Goal: Transaction & Acquisition: Purchase product/service

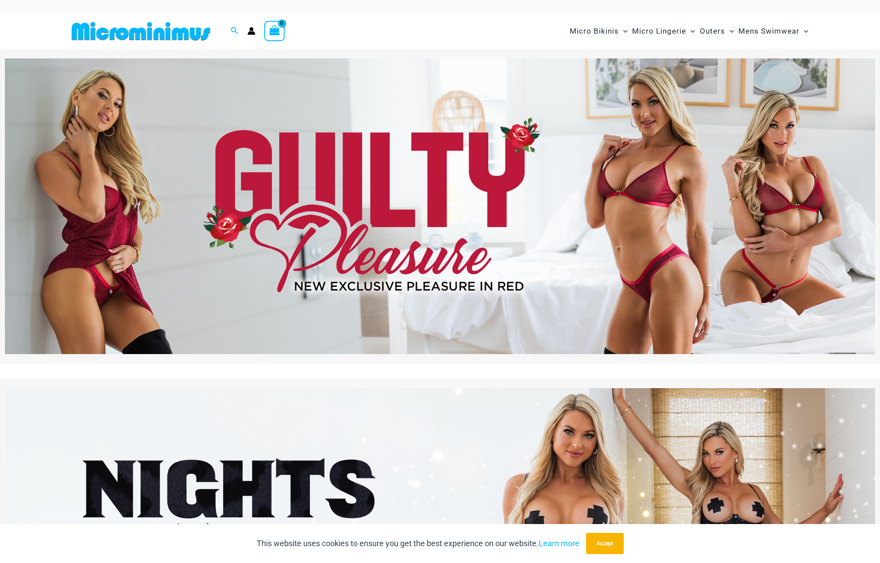
click at [535, 199] on img at bounding box center [440, 206] width 870 height 296
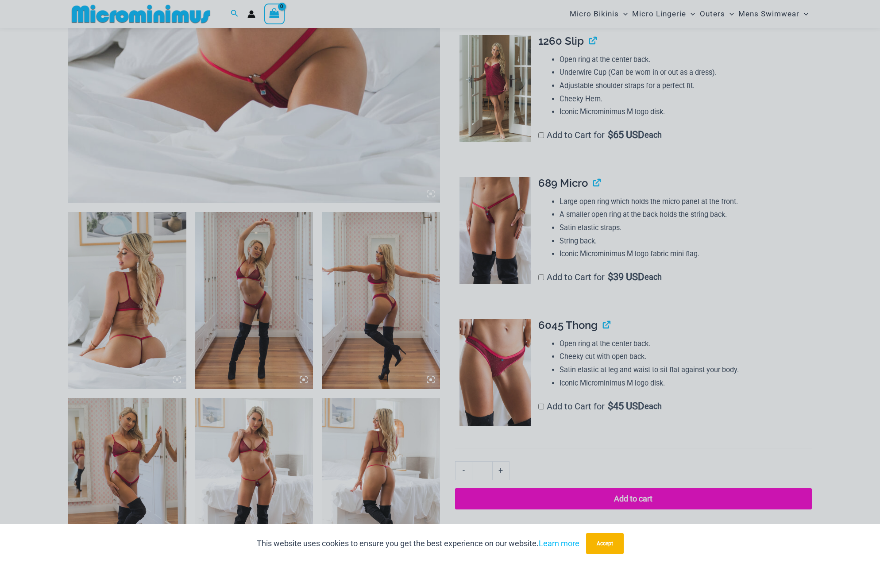
scroll to position [479, 0]
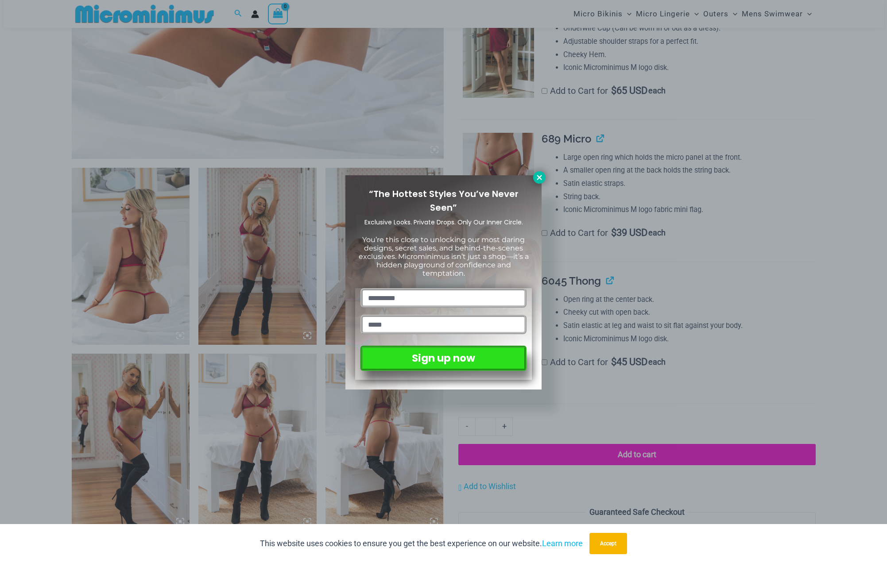
click at [540, 178] on icon at bounding box center [539, 177] width 5 height 5
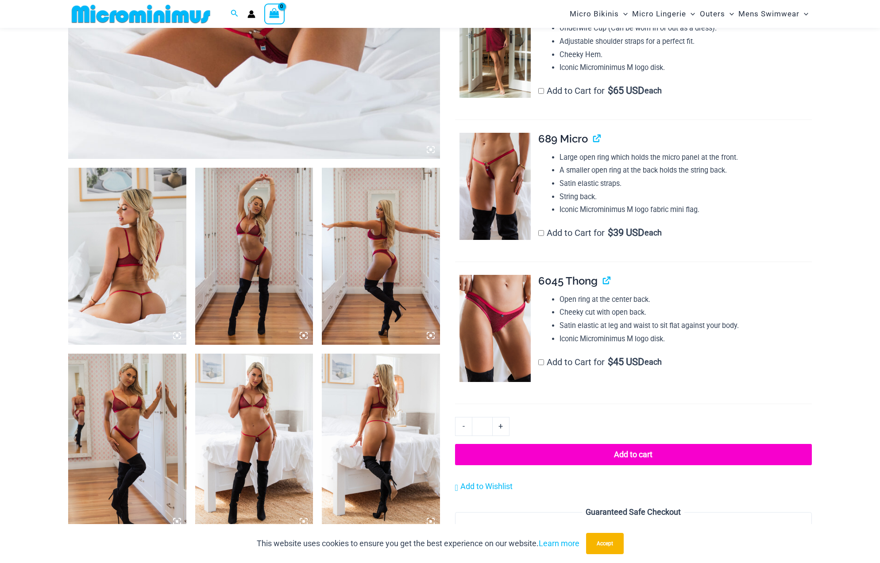
click at [266, 448] on img at bounding box center [254, 442] width 118 height 177
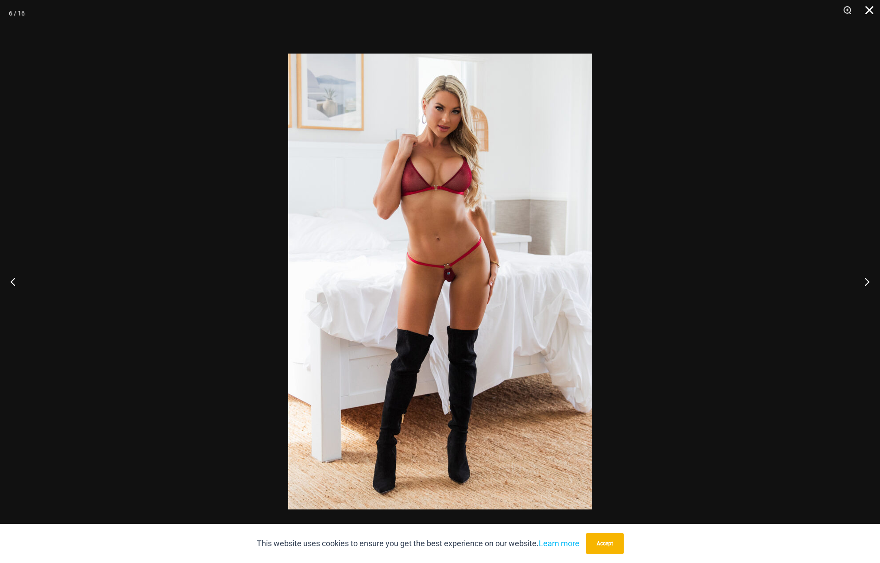
click at [870, 12] on button "Close" at bounding box center [866, 13] width 22 height 27
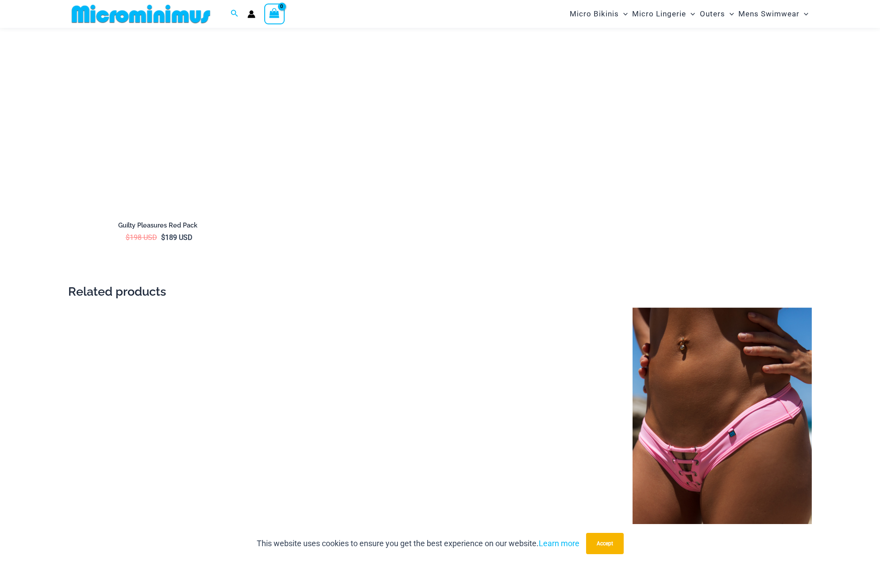
scroll to position [1807, 0]
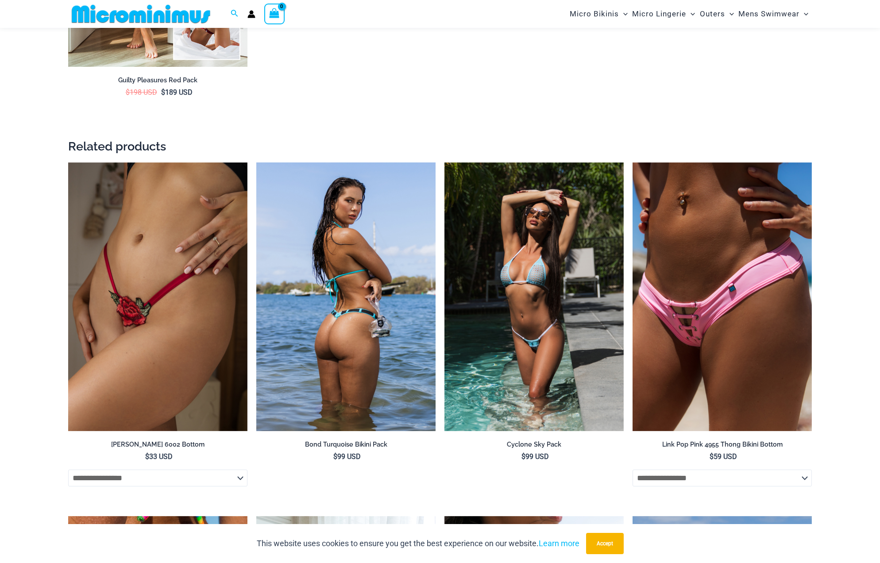
click at [352, 340] on img at bounding box center [345, 296] width 179 height 269
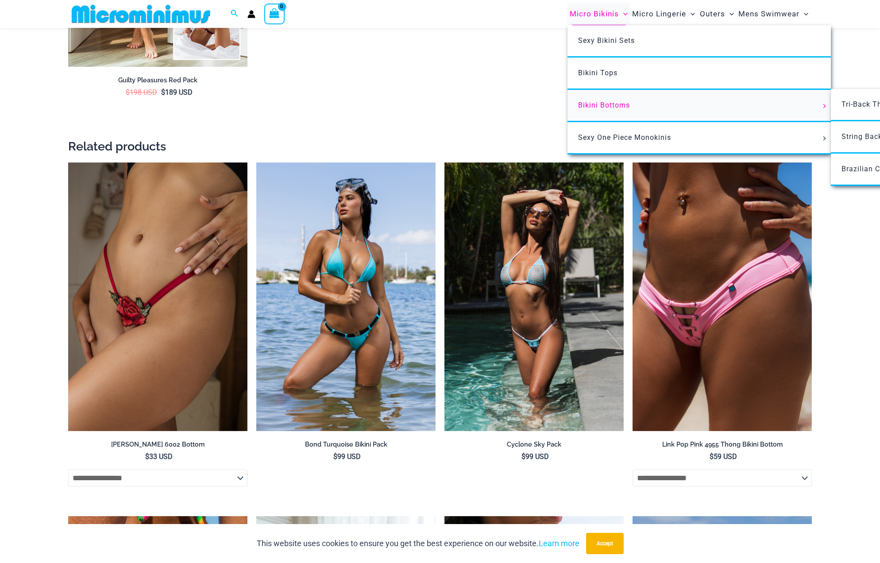
click at [598, 100] on link "Bikini Bottoms" at bounding box center [699, 106] width 263 height 32
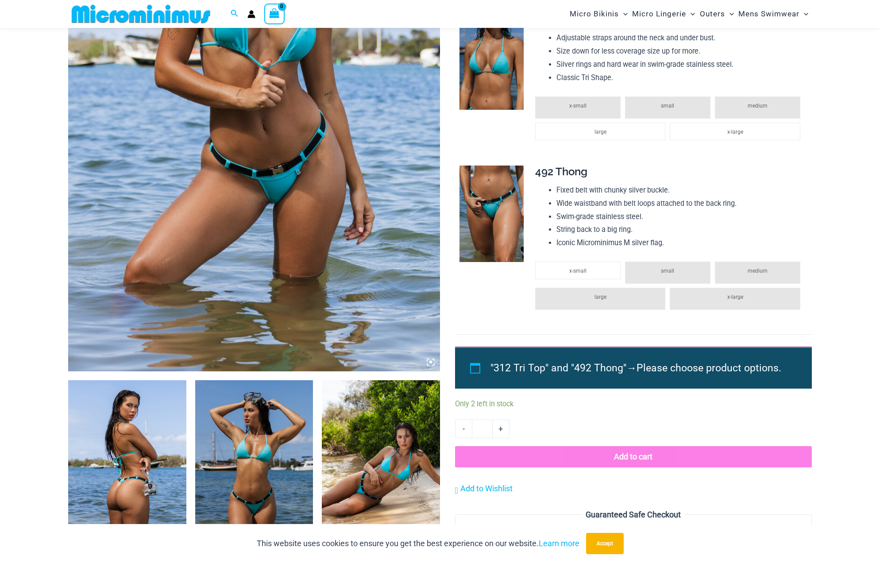
scroll to position [266, 0]
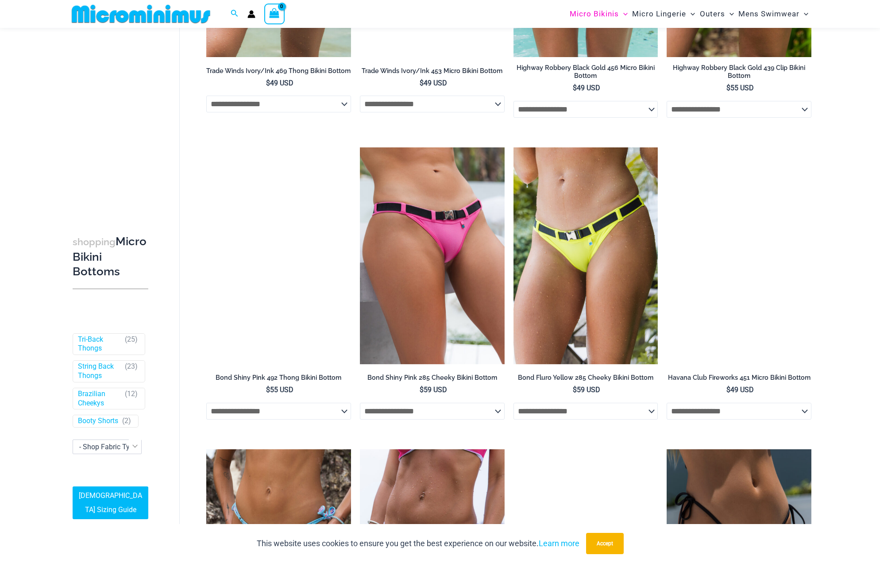
scroll to position [1593, 0]
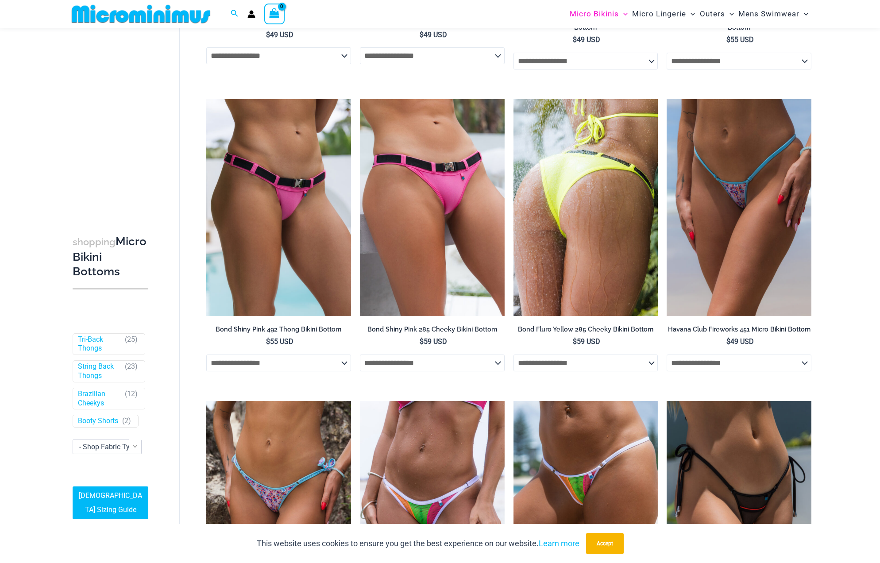
click at [611, 367] on select "**********" at bounding box center [586, 363] width 145 height 17
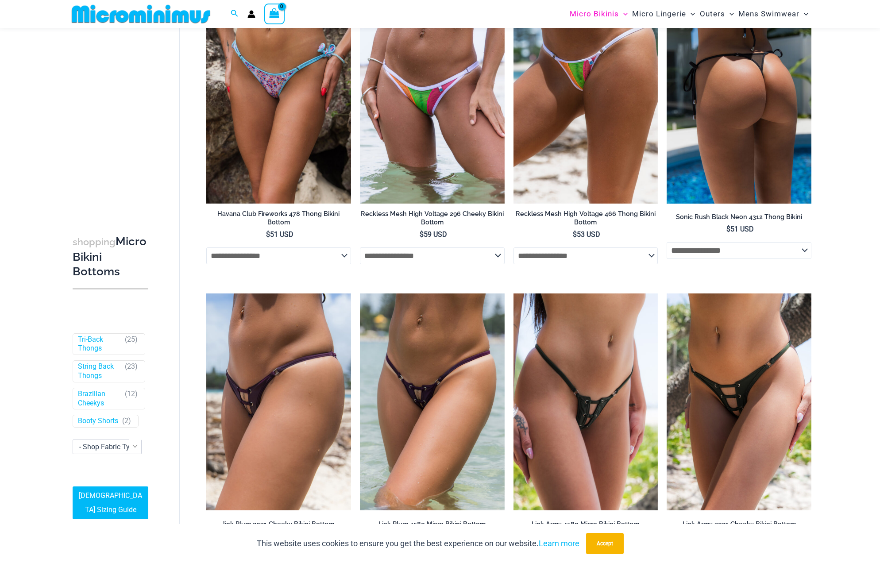
scroll to position [1992, 0]
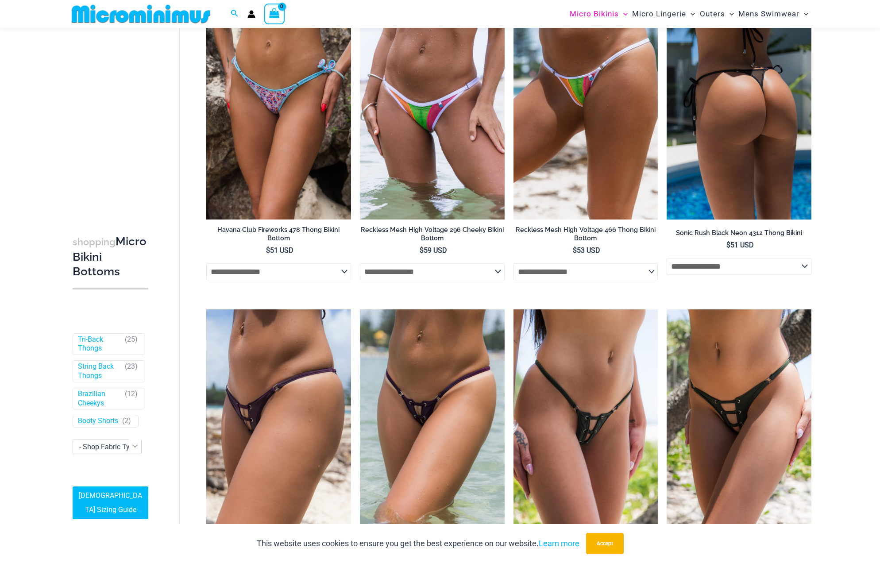
click at [741, 268] on select "**********" at bounding box center [739, 266] width 145 height 17
click at [741, 267] on select "**********" at bounding box center [739, 266] width 145 height 17
click at [731, 146] on img at bounding box center [739, 111] width 145 height 217
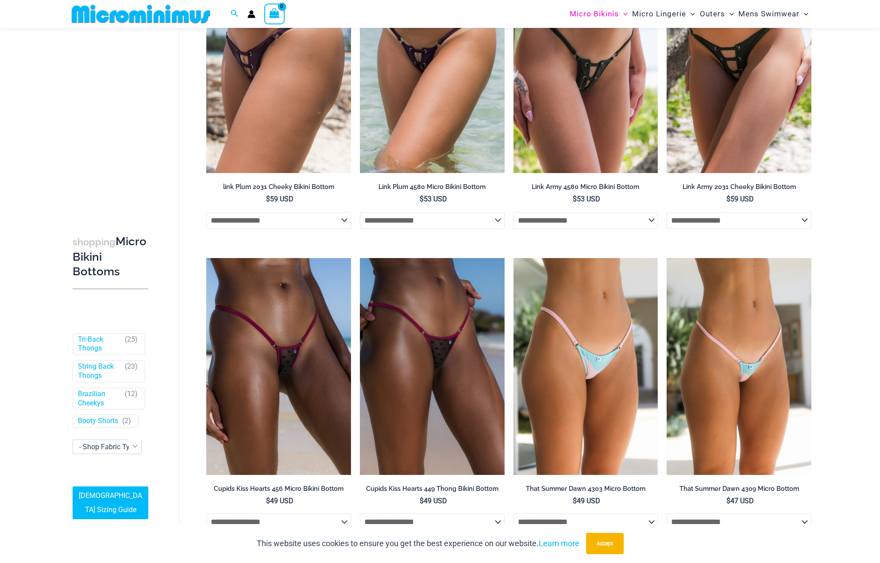
scroll to position [2479, 0]
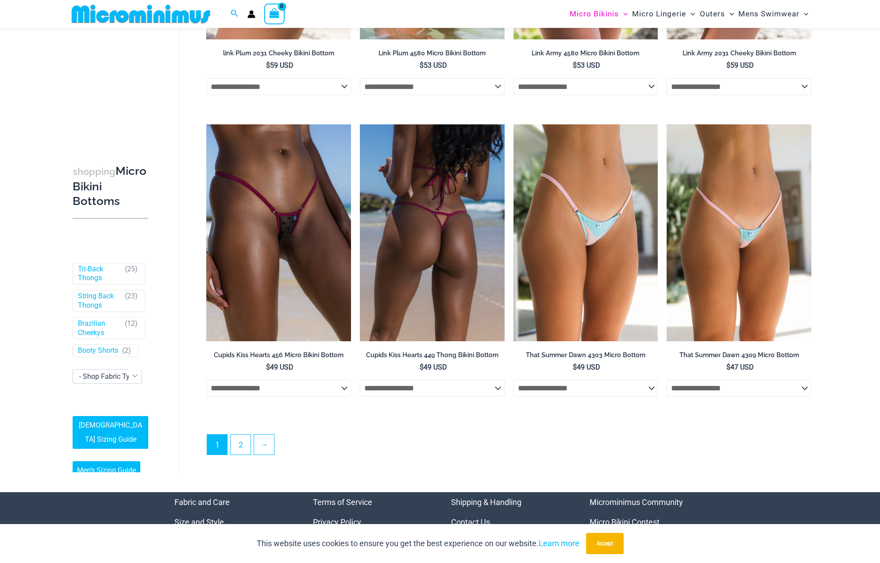
click at [466, 391] on select "**********" at bounding box center [432, 388] width 145 height 17
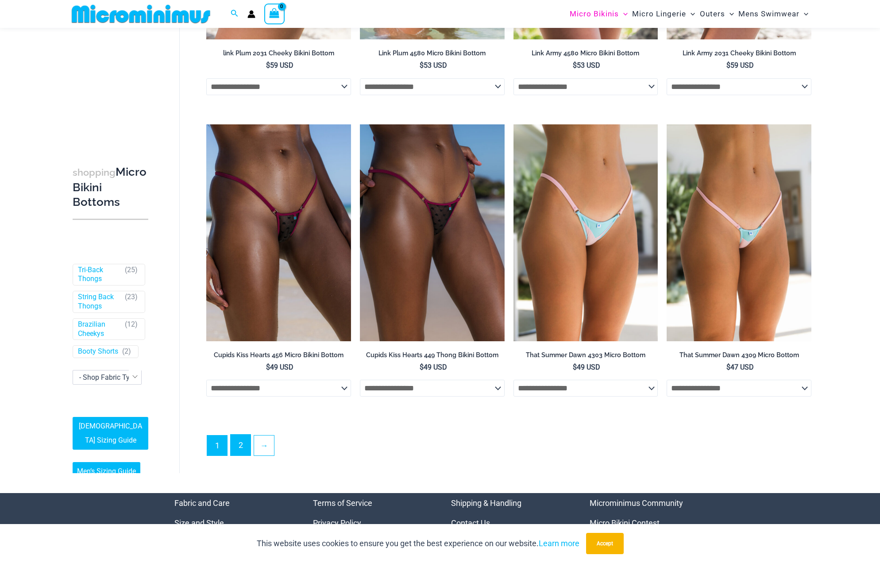
click at [240, 450] on link "2" at bounding box center [241, 445] width 20 height 21
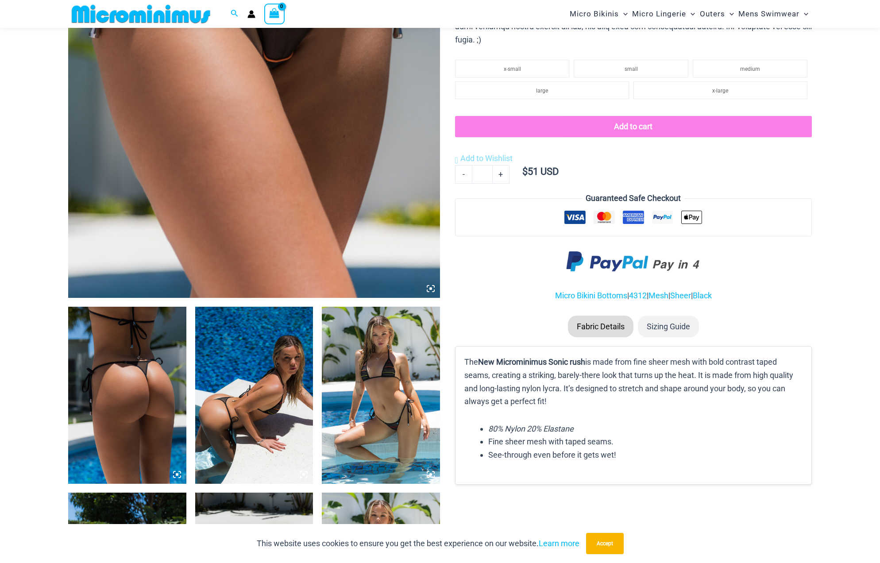
scroll to position [346, 0]
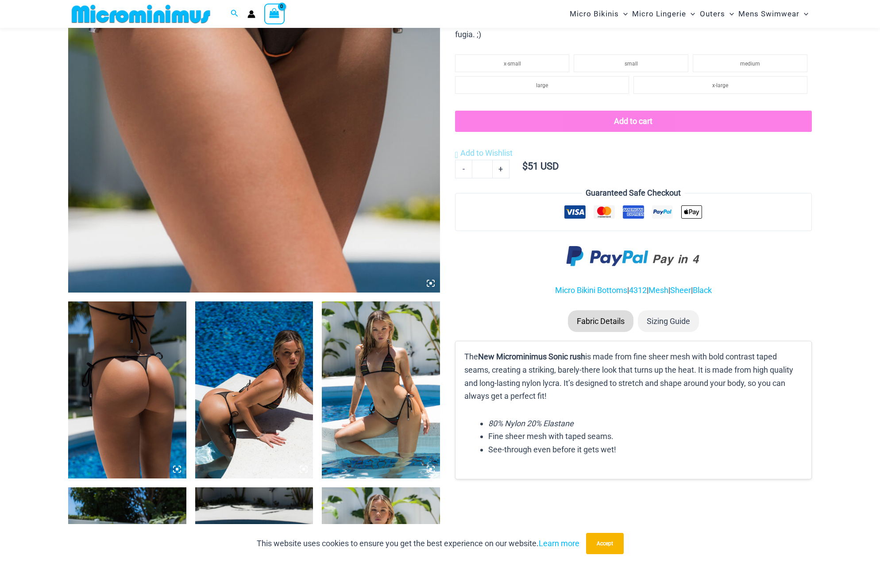
click at [359, 390] on img at bounding box center [381, 389] width 118 height 177
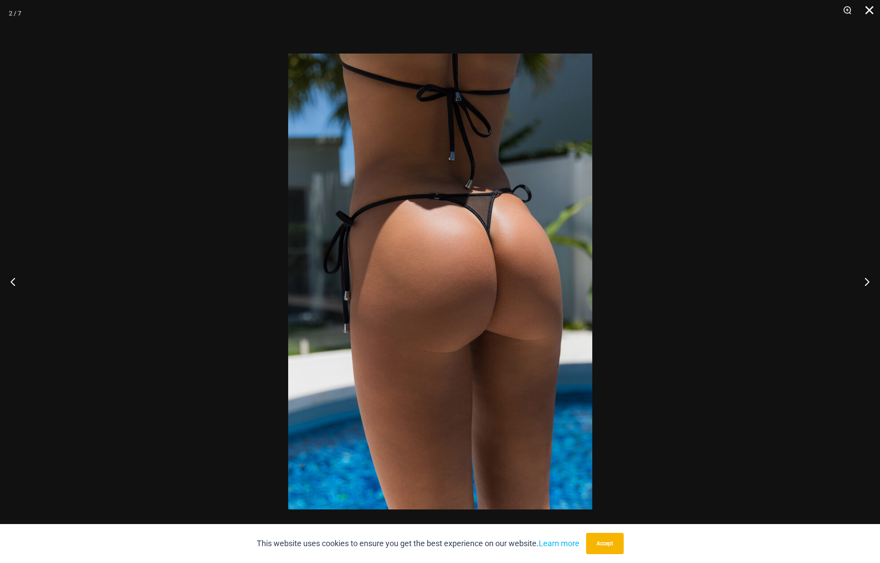
click at [868, 11] on button "Close" at bounding box center [866, 13] width 22 height 27
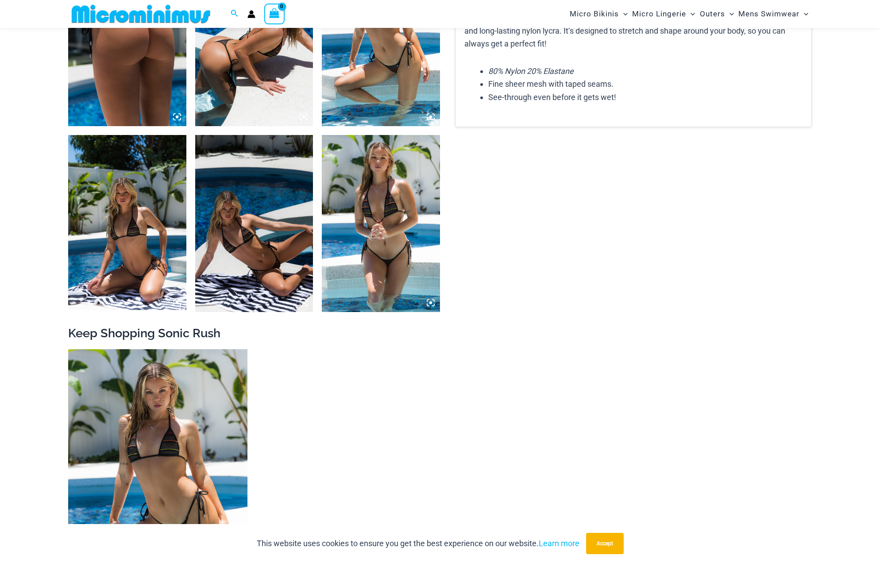
scroll to position [700, 0]
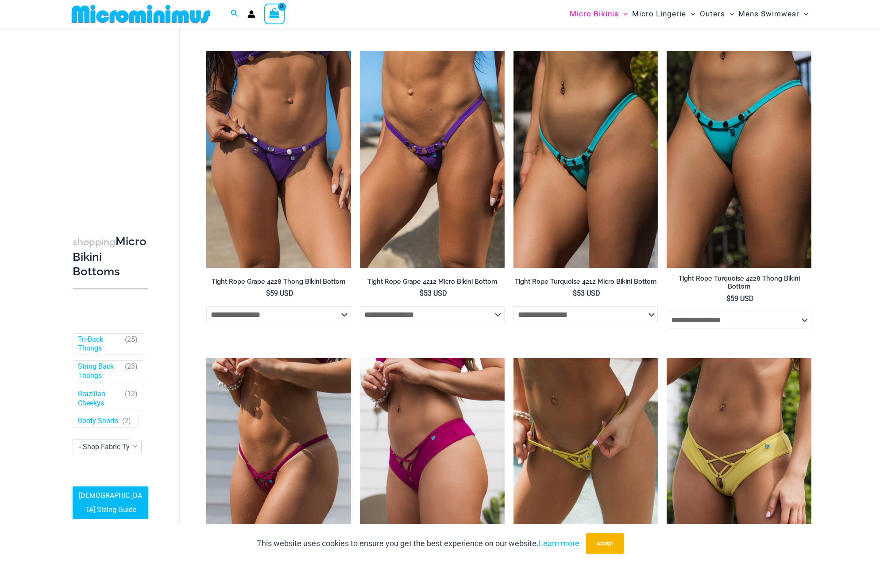
scroll to position [398, 0]
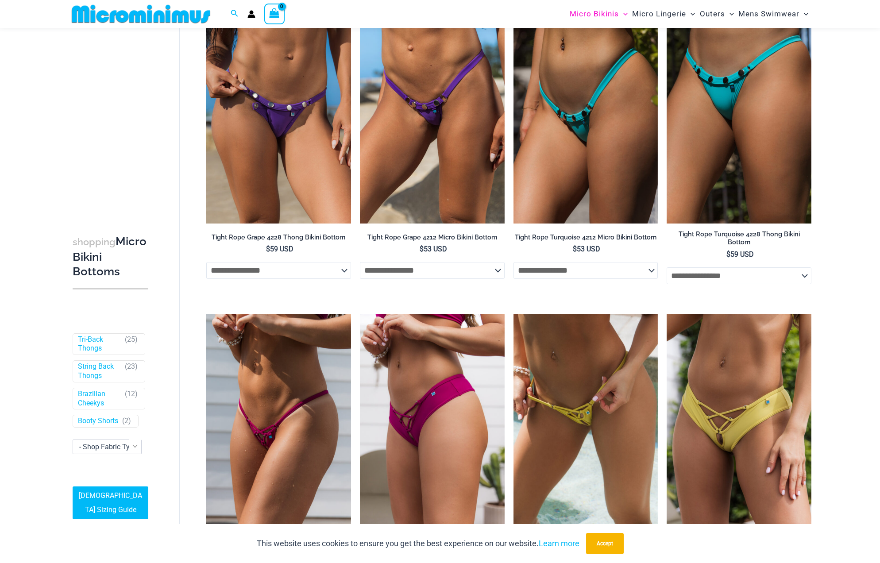
click at [292, 274] on select "**********" at bounding box center [278, 270] width 145 height 17
click at [206, 263] on select "**********" at bounding box center [278, 270] width 145 height 17
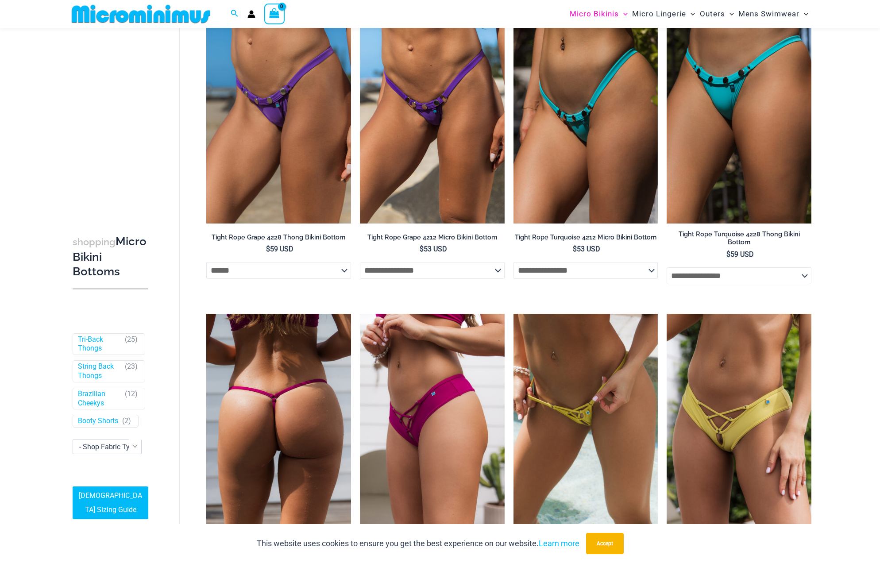
select select "******"
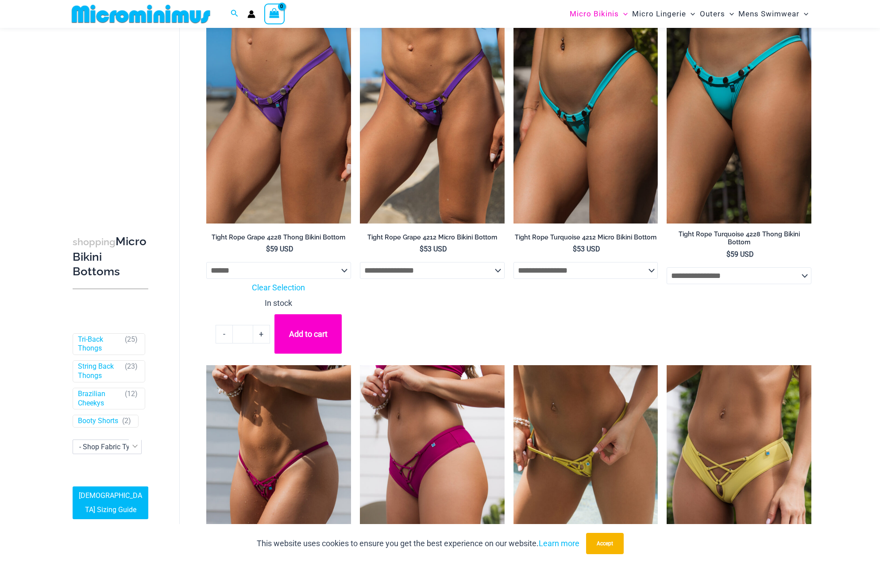
click at [291, 144] on img at bounding box center [278, 115] width 145 height 217
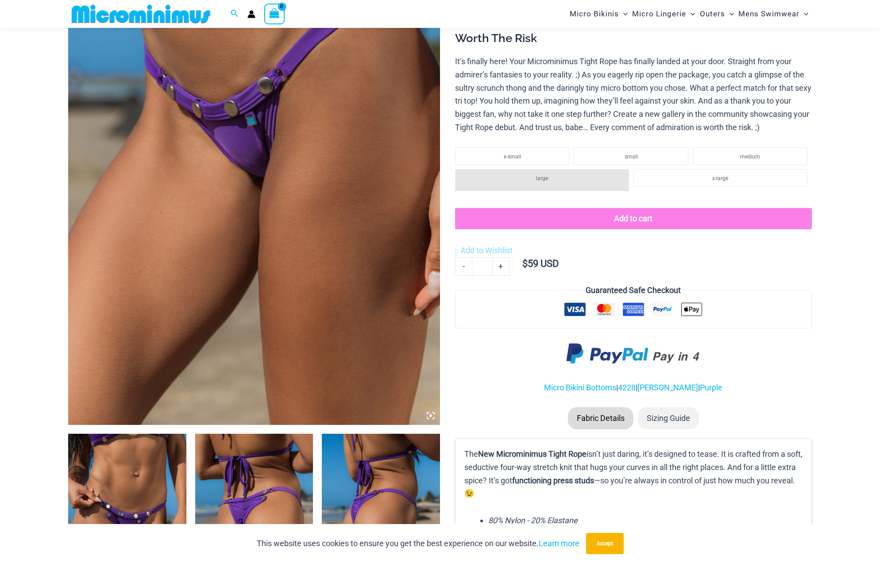
scroll to position [346, 0]
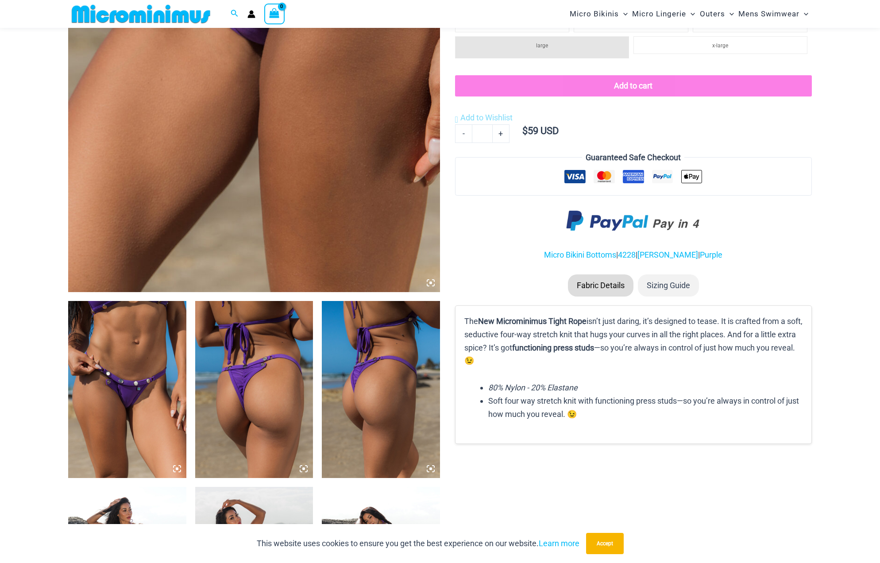
click at [262, 386] on img at bounding box center [254, 389] width 118 height 177
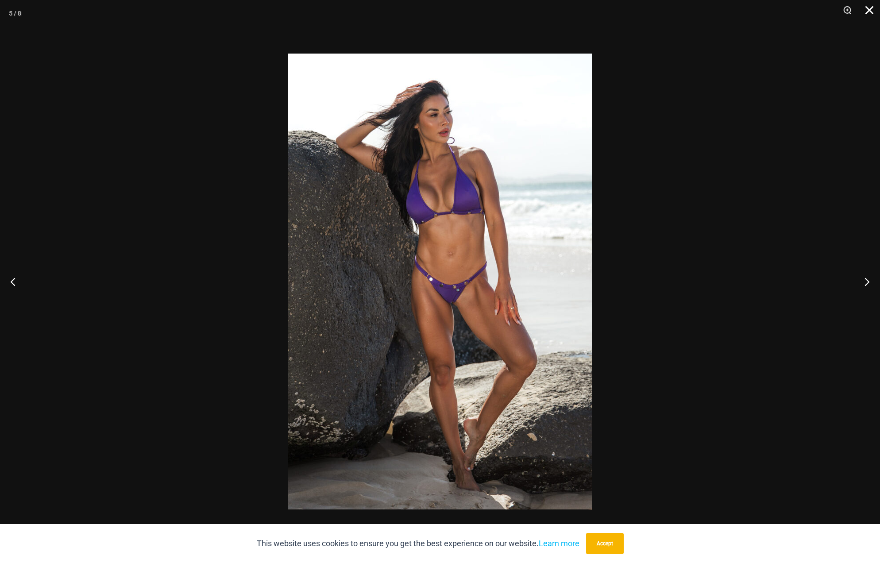
click at [869, 14] on button "Close" at bounding box center [866, 13] width 22 height 27
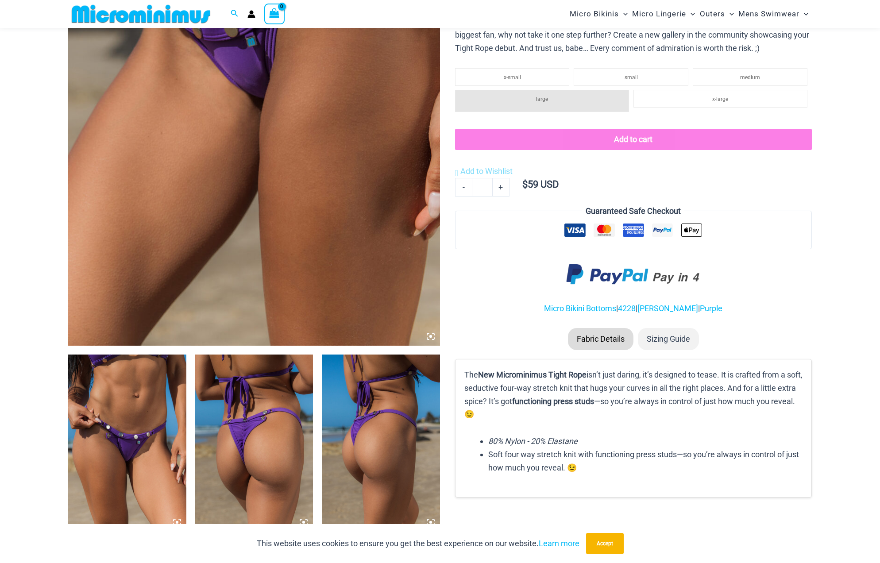
scroll to position [125, 0]
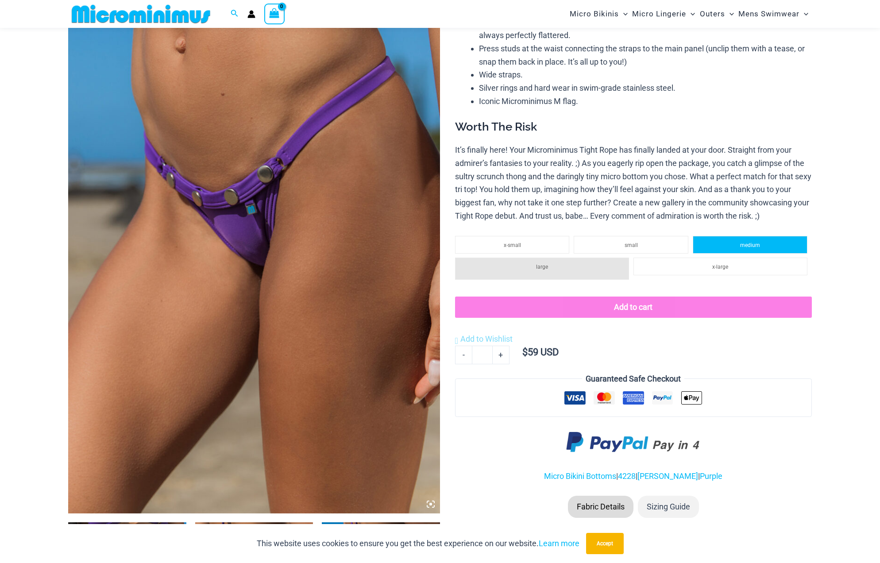
click at [776, 244] on li "medium" at bounding box center [750, 245] width 115 height 18
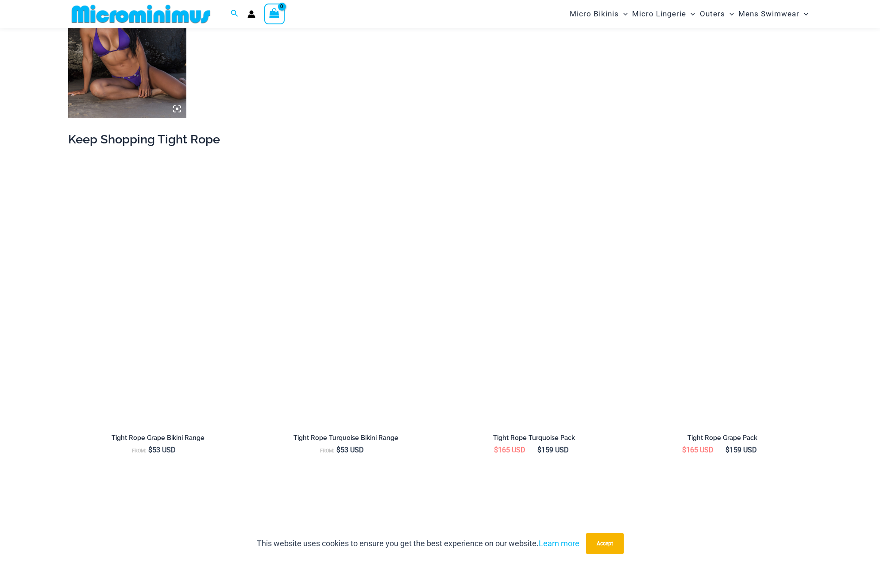
scroll to position [1098, 0]
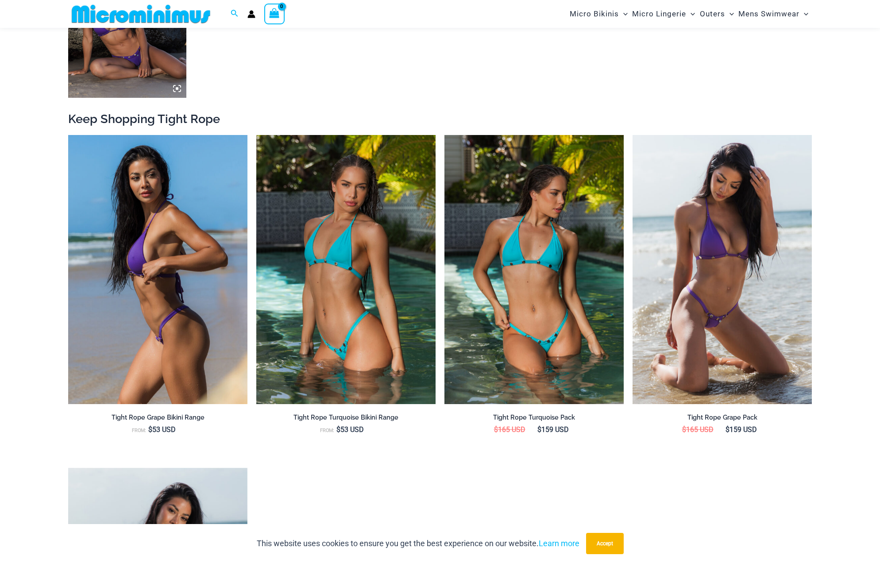
click at [157, 291] on img at bounding box center [157, 269] width 179 height 269
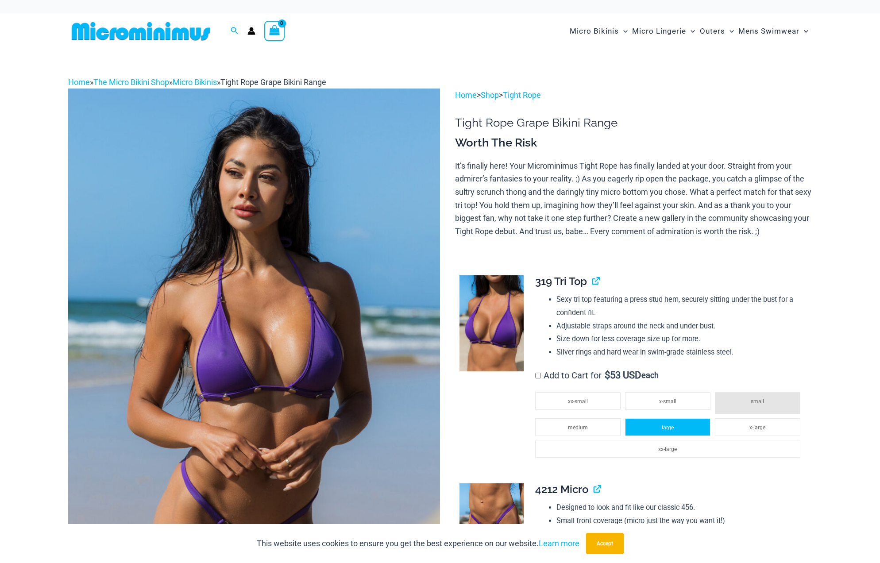
click at [663, 429] on span "large" at bounding box center [668, 428] width 12 height 6
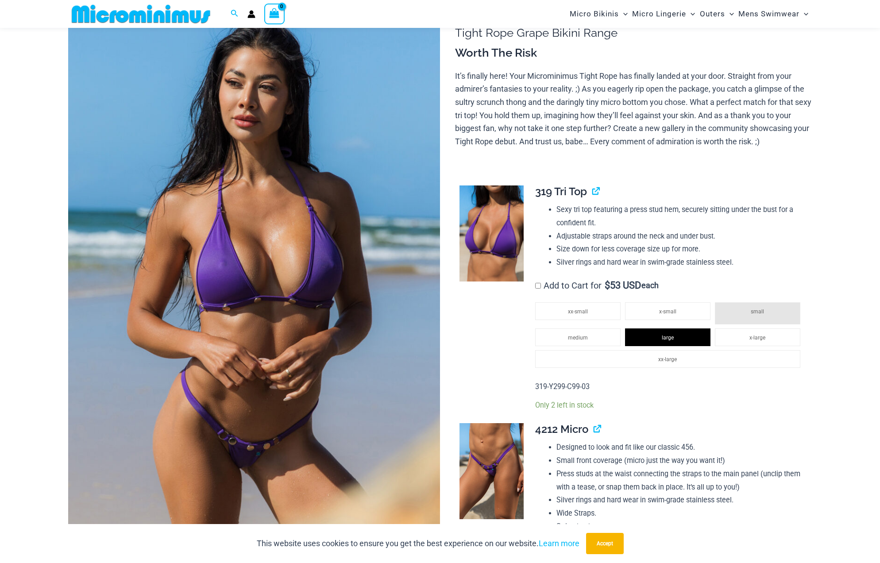
scroll to position [126, 0]
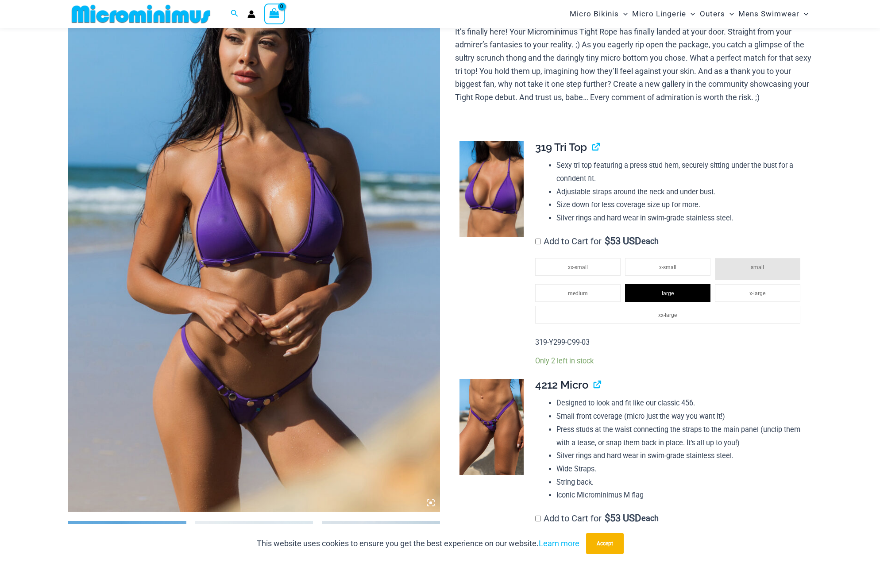
click at [517, 333] on td at bounding box center [490, 253] width 71 height 238
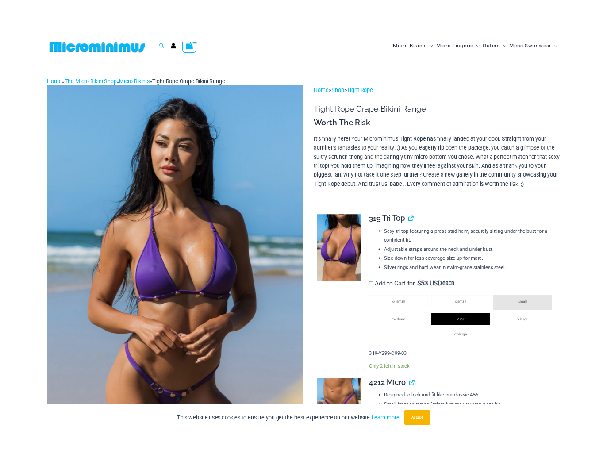
scroll to position [0, 0]
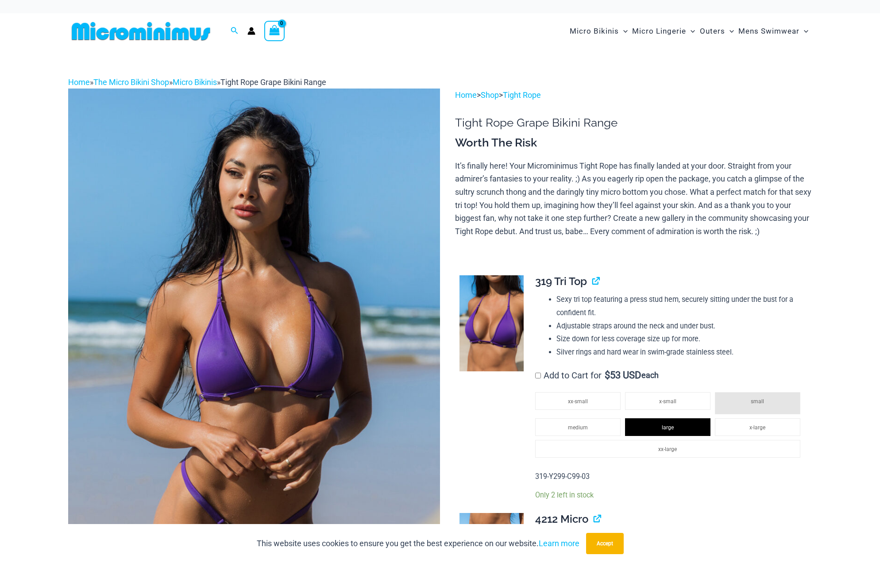
click at [805, 271] on td "**********" at bounding box center [669, 387] width 286 height 238
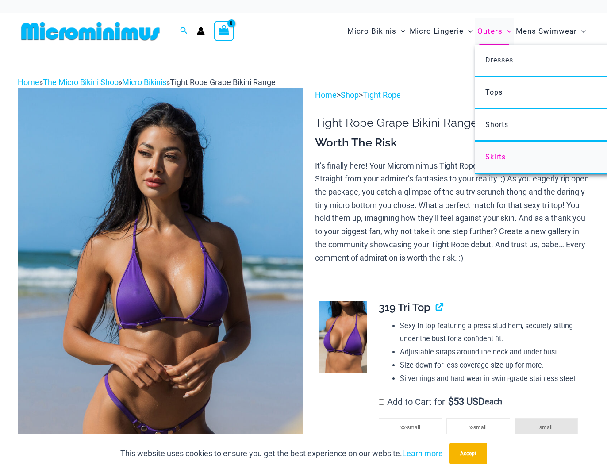
click at [499, 157] on span "Skirts" at bounding box center [496, 157] width 20 height 8
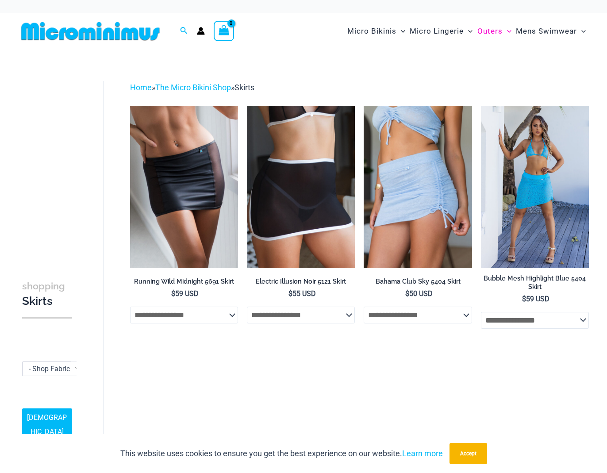
click at [530, 222] on img at bounding box center [535, 187] width 108 height 162
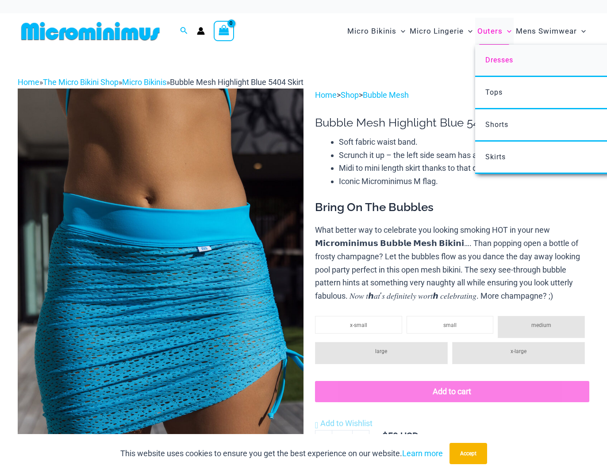
click at [497, 57] on span "Dresses" at bounding box center [500, 60] width 28 height 8
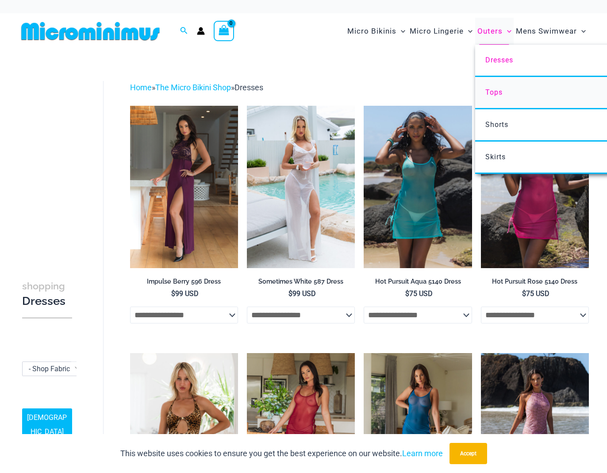
click at [488, 88] on span "Tops" at bounding box center [494, 92] width 17 height 8
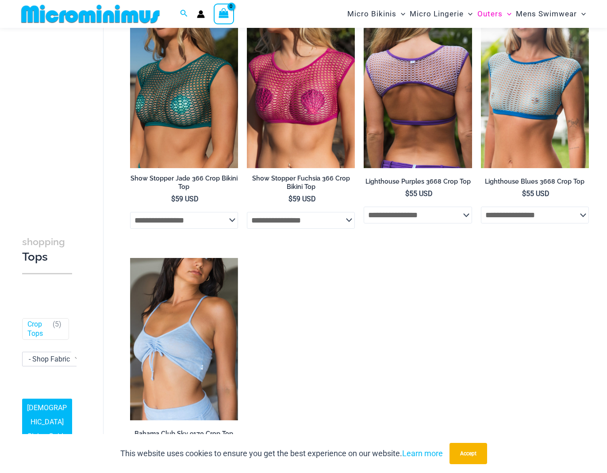
scroll to position [170, 0]
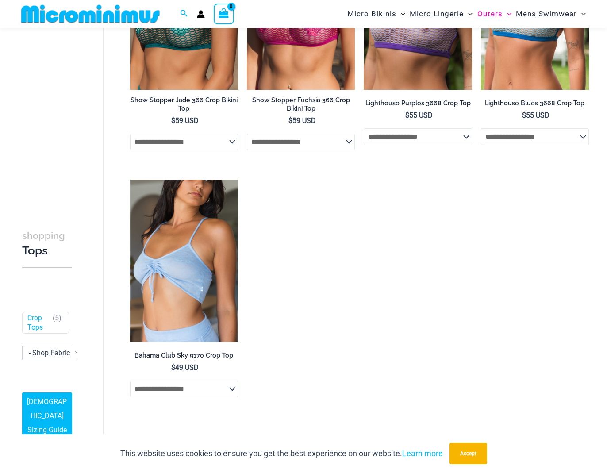
click at [489, 234] on ul "**********" at bounding box center [359, 176] width 459 height 499
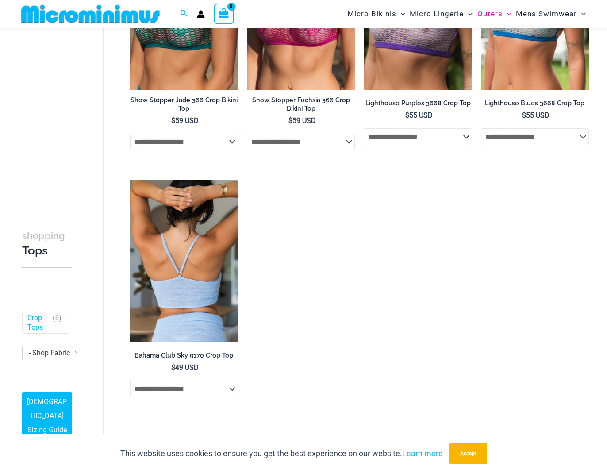
click at [192, 282] on img at bounding box center [184, 261] width 108 height 162
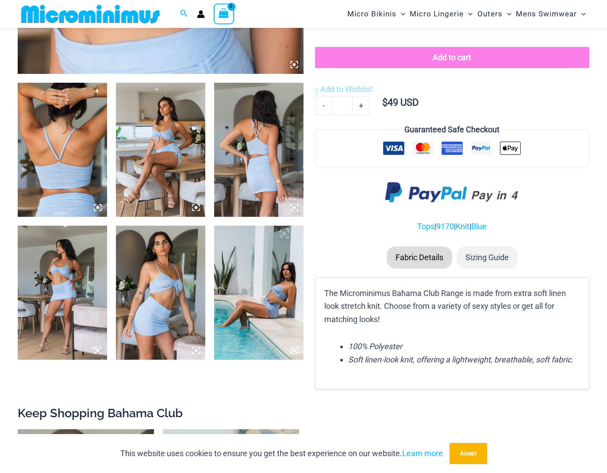
scroll to position [480, 0]
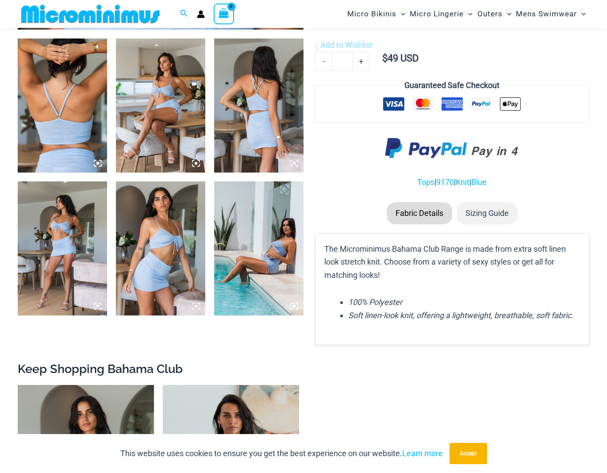
click at [46, 230] on img at bounding box center [62, 248] width 89 height 134
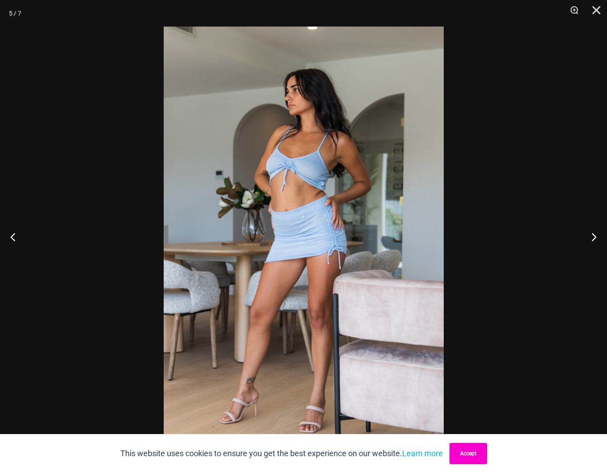
click at [466, 459] on button "Accept" at bounding box center [469, 453] width 38 height 21
